Goal: Task Accomplishment & Management: Use online tool/utility

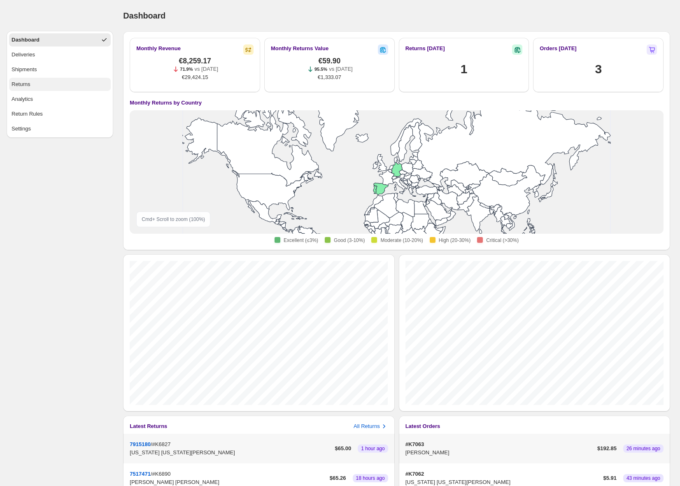
click at [27, 86] on div "Returns" at bounding box center [21, 84] width 19 height 8
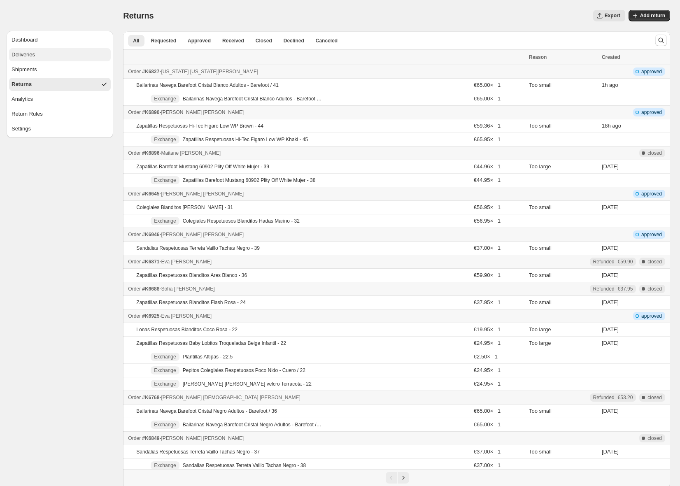
click at [39, 55] on button "Deliveries" at bounding box center [60, 54] width 102 height 13
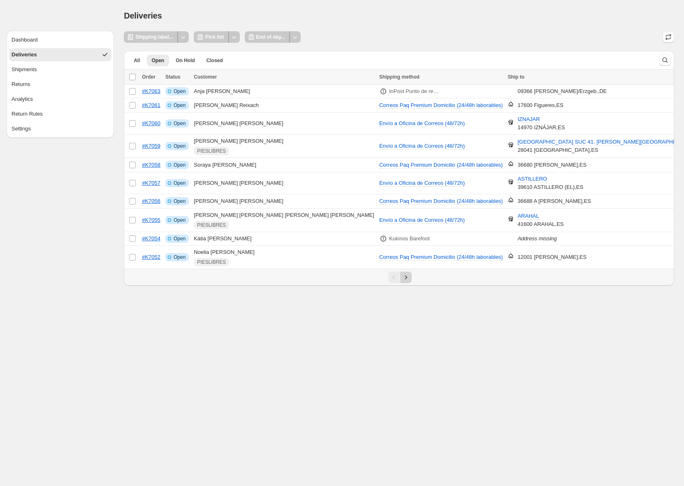
click at [406, 277] on icon "Next" at bounding box center [406, 277] width 2 height 4
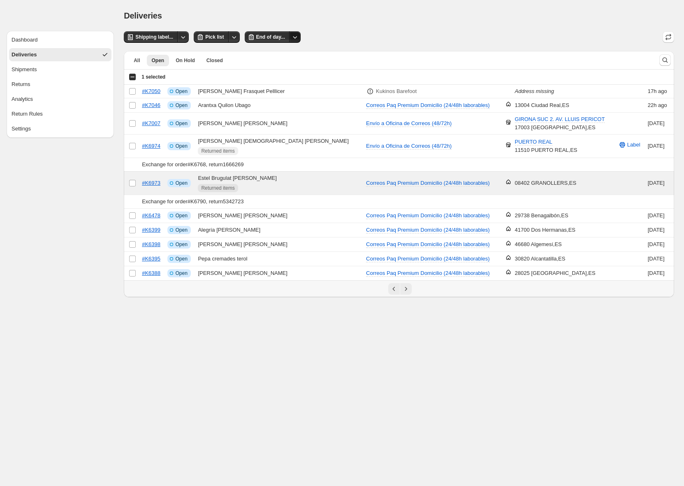
click at [299, 39] on icon "Other actions" at bounding box center [295, 37] width 8 height 8
click at [234, 38] on icon "Other actions" at bounding box center [234, 37] width 8 height 8
click at [185, 36] on icon "Other actions" at bounding box center [183, 37] width 8 height 8
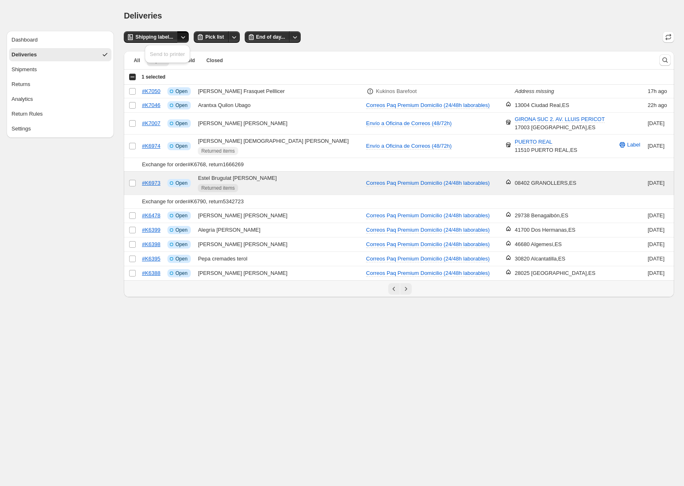
click at [185, 36] on icon "Other actions" at bounding box center [183, 37] width 8 height 8
click at [156, 36] on span "Shipping label..." at bounding box center [154, 37] width 38 height 7
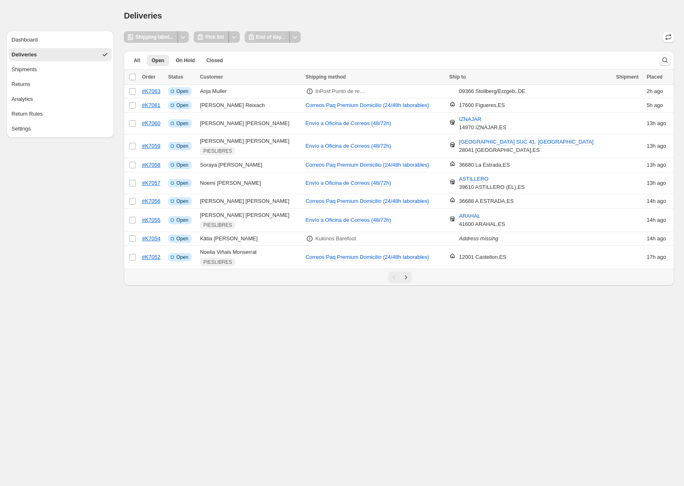
click at [410, 274] on button "Next" at bounding box center [406, 278] width 12 height 12
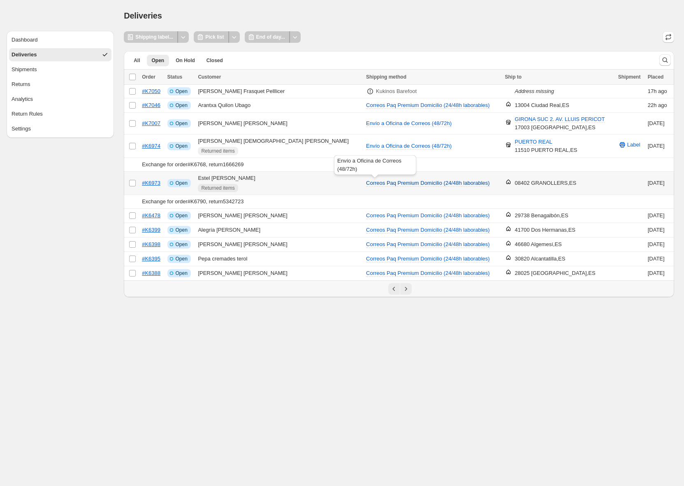
click at [366, 181] on span "Correos Paq Premium Domicilio (24/48h laborables)" at bounding box center [428, 183] width 124 height 6
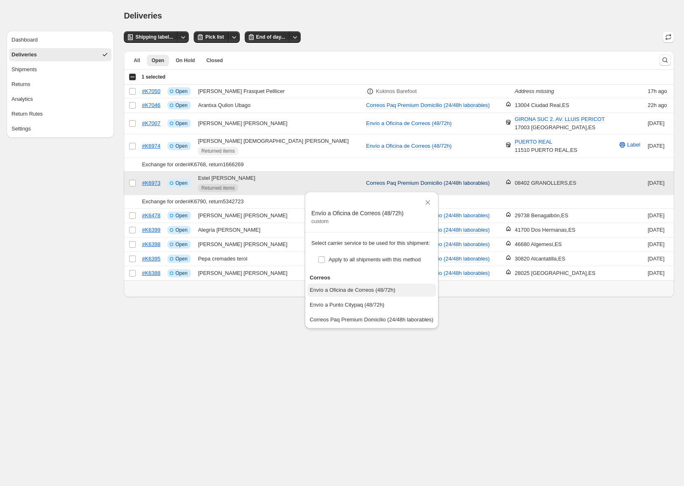
click at [362, 289] on div "Envío a Oficina de Correos (48/72h)" at bounding box center [353, 290] width 86 height 8
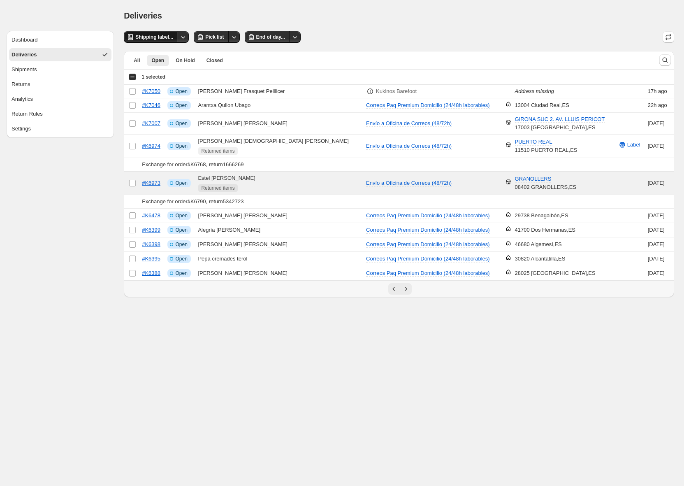
click at [153, 37] on span "Shipping label..." at bounding box center [154, 37] width 38 height 7
